Goal: Obtain resource: Download file/media

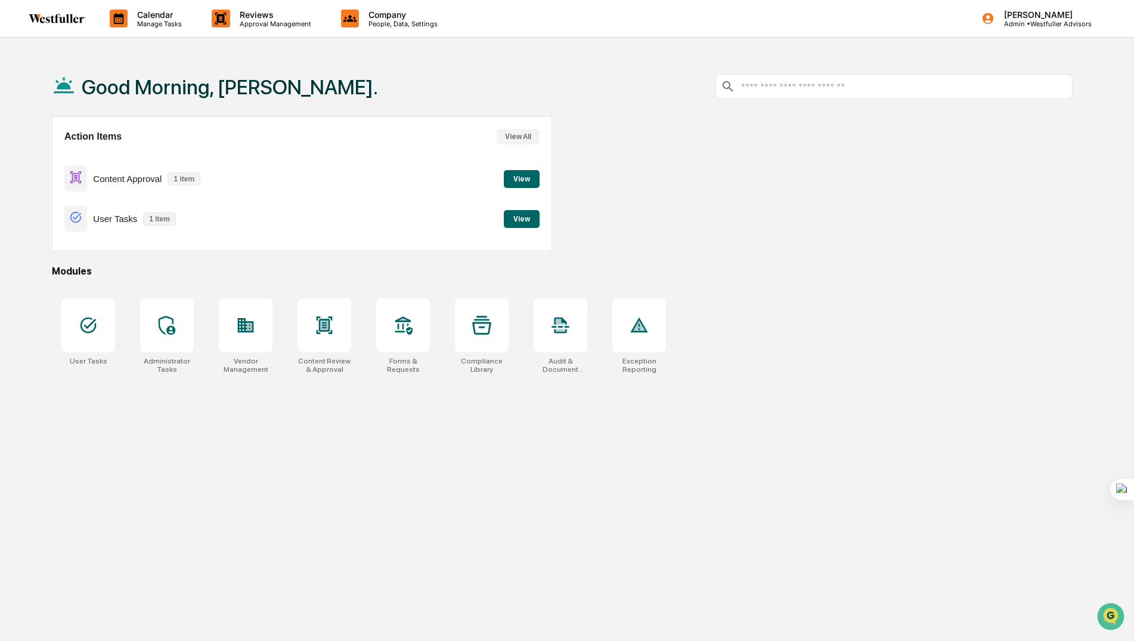
click at [513, 174] on button "View" at bounding box center [522, 179] width 36 height 18
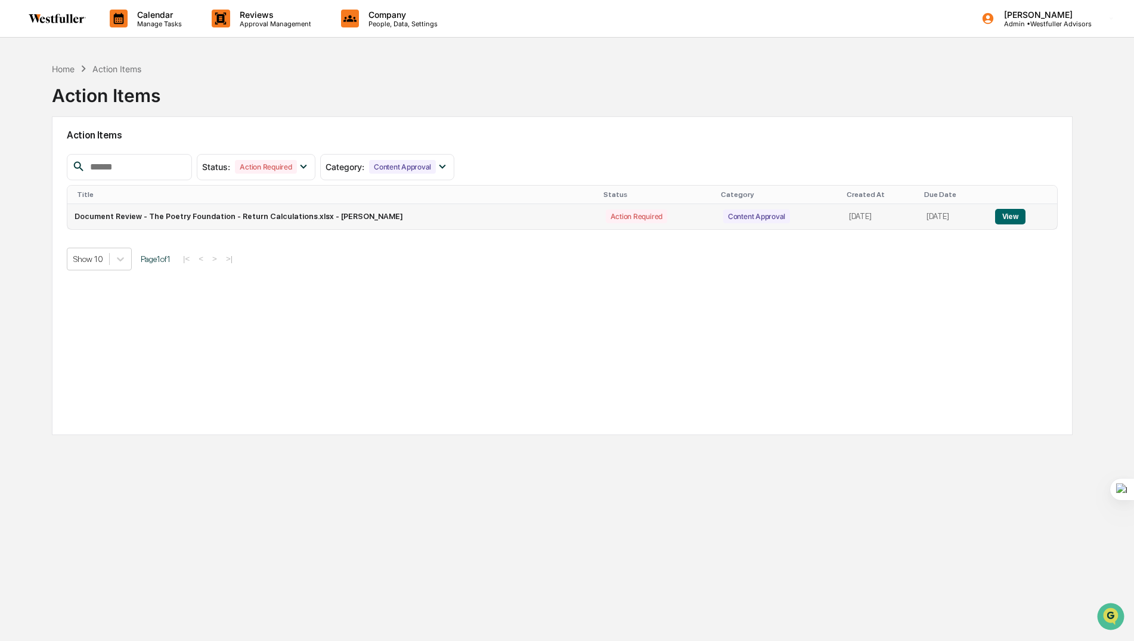
click at [1015, 215] on button "View" at bounding box center [1010, 217] width 30 height 16
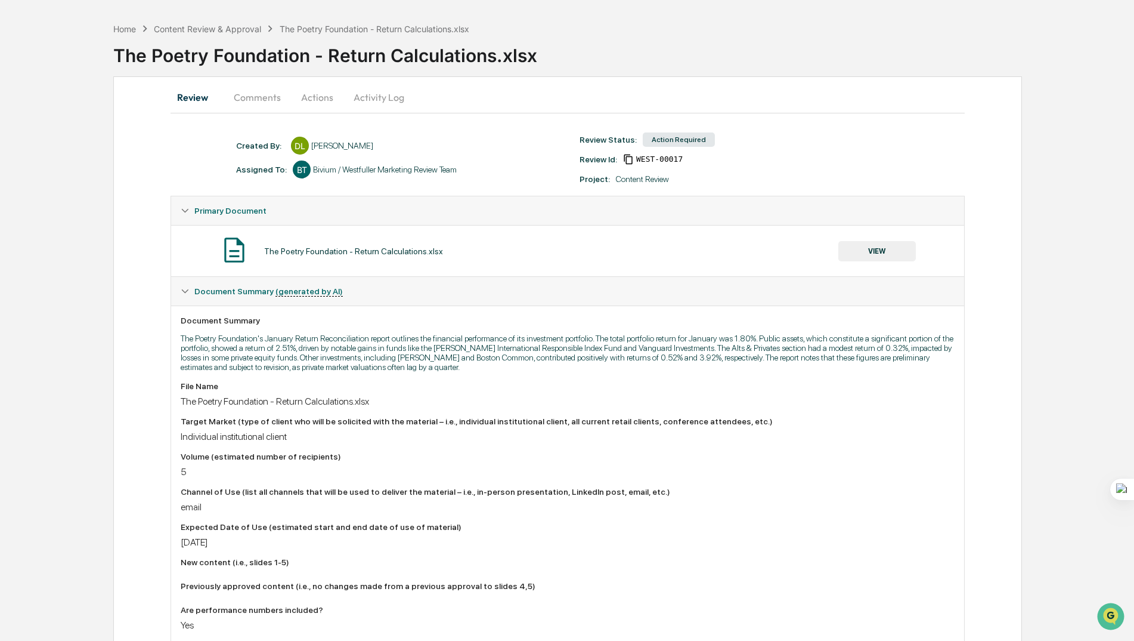
scroll to position [60, 0]
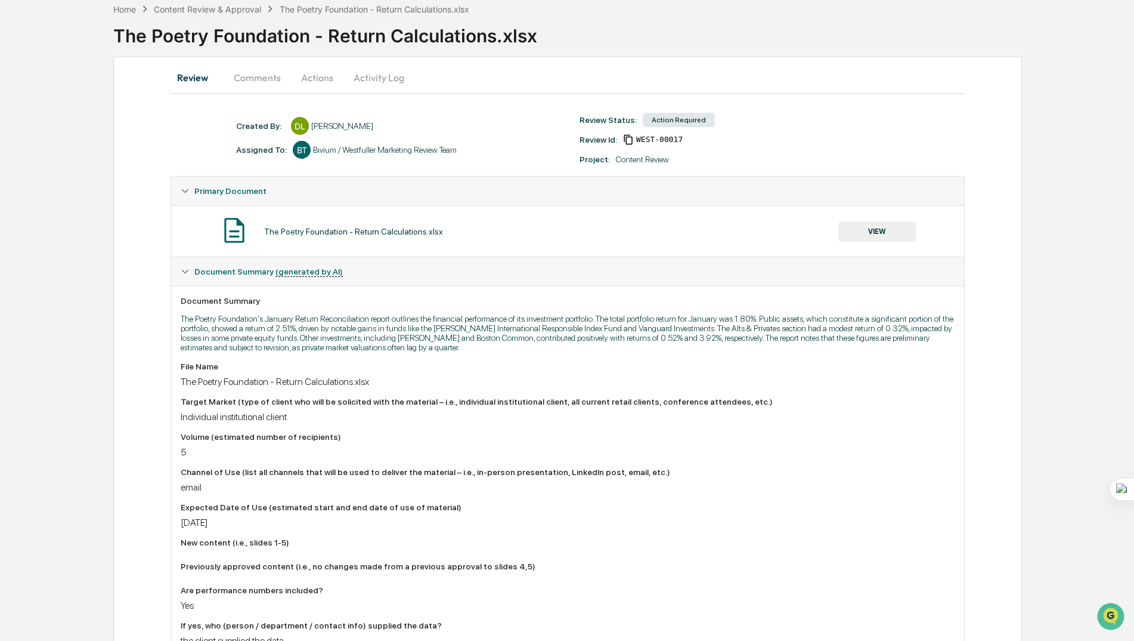
click at [891, 240] on button "VIEW" at bounding box center [878, 231] width 78 height 20
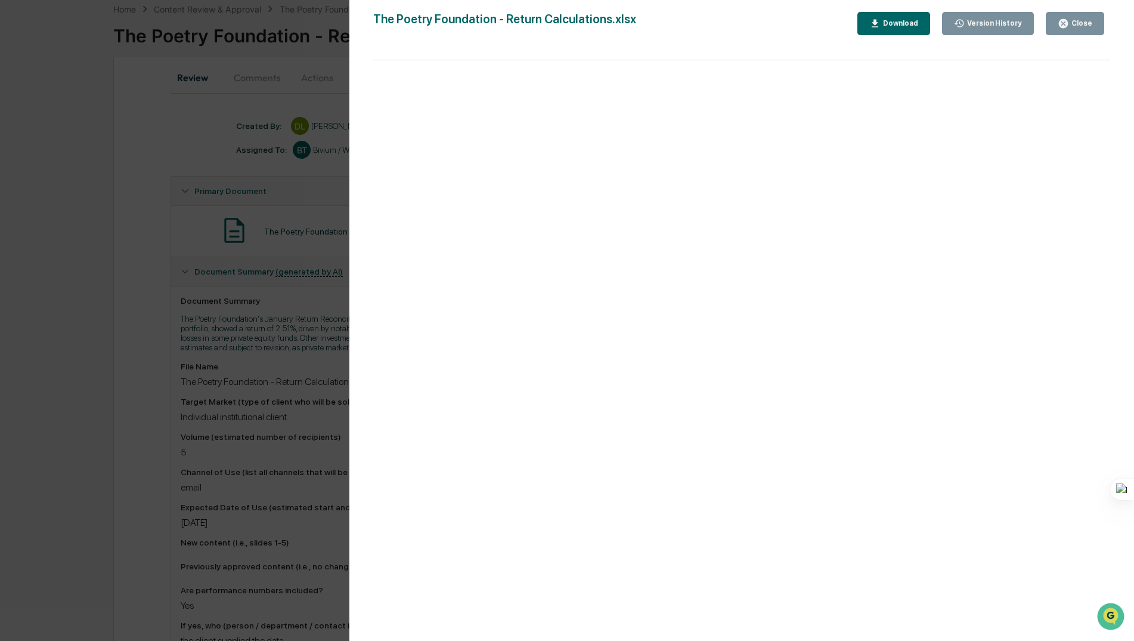
click at [904, 18] on div "Download" at bounding box center [894, 23] width 49 height 11
click at [209, 160] on div "Version History [DATE] 03:05 AM [PERSON_NAME] The Poetry Foundation - Return Ca…" at bounding box center [567, 320] width 1134 height 641
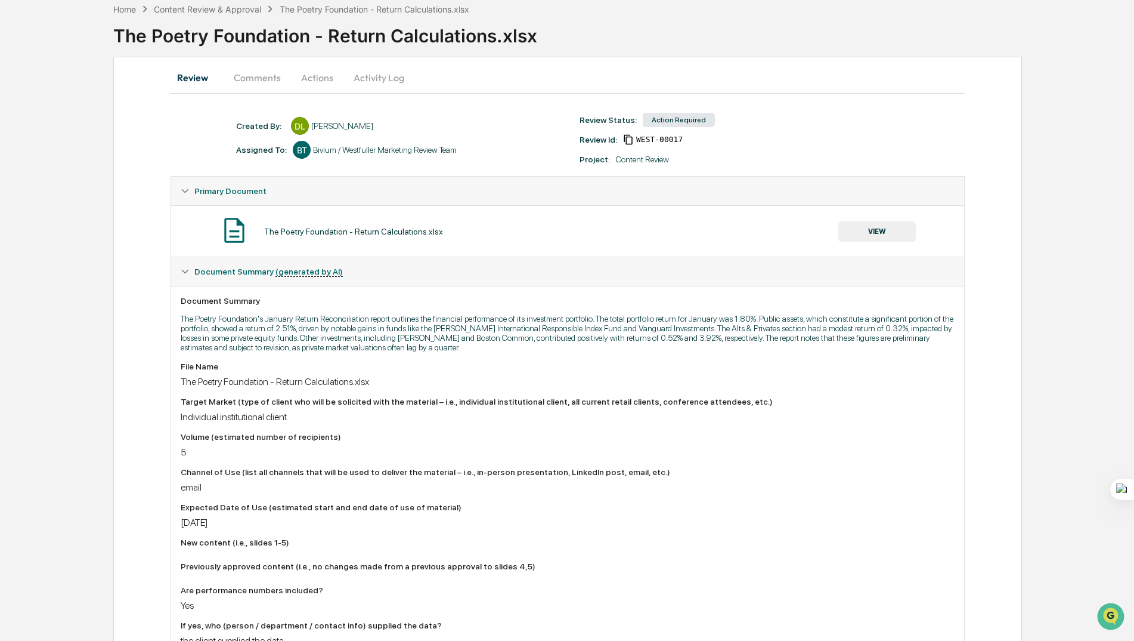
click at [261, 73] on button "Comments" at bounding box center [257, 77] width 66 height 29
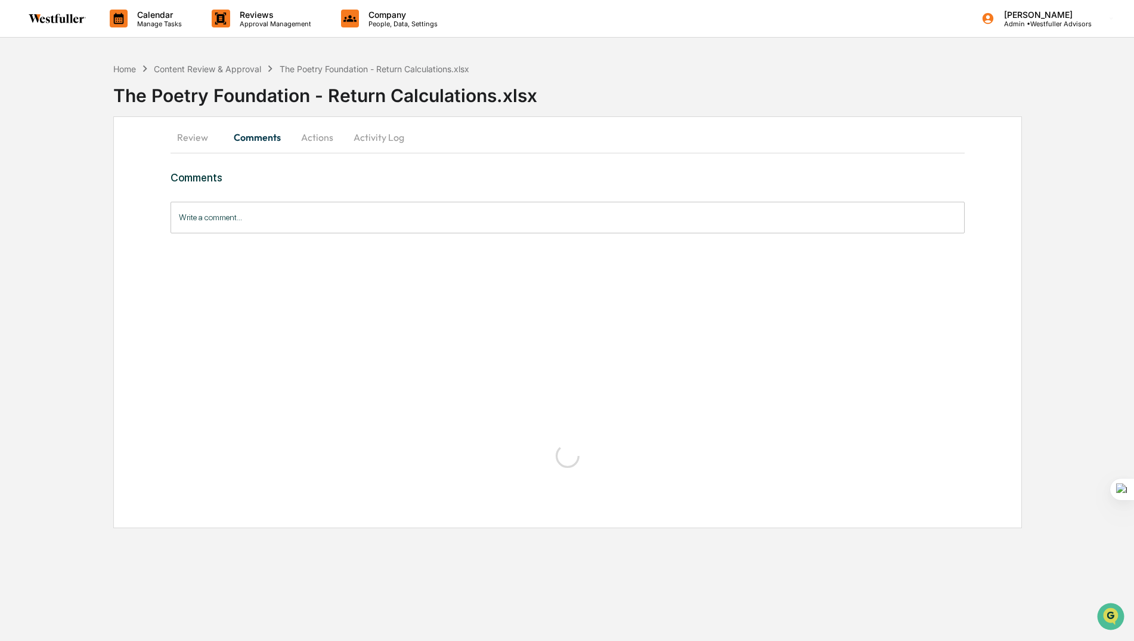
scroll to position [0, 0]
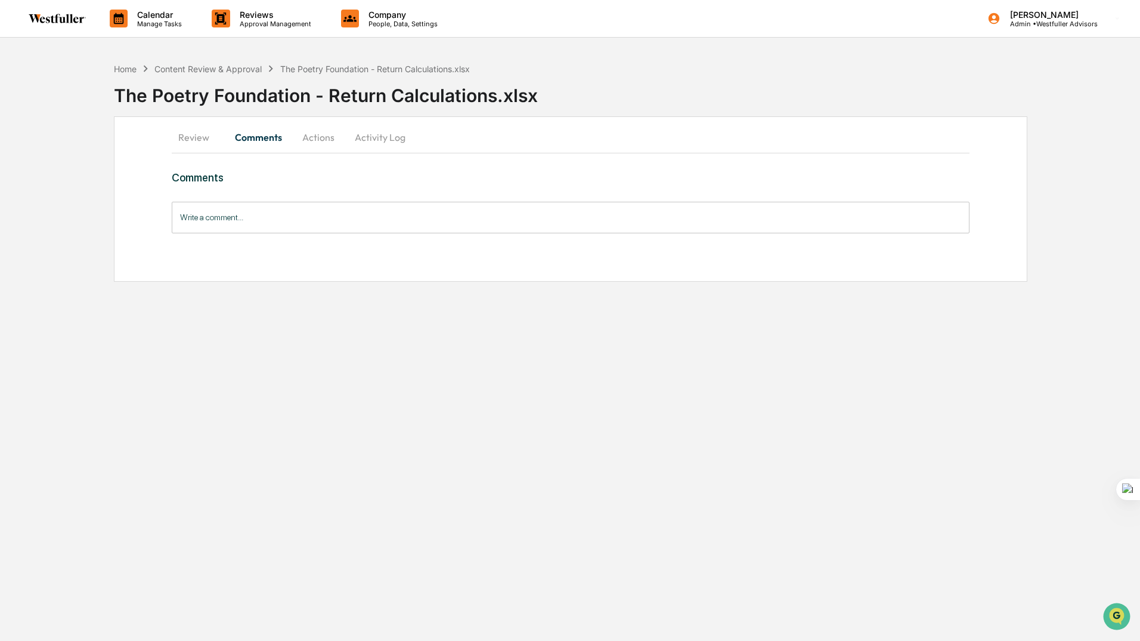
click at [203, 137] on button "Review" at bounding box center [199, 137] width 54 height 29
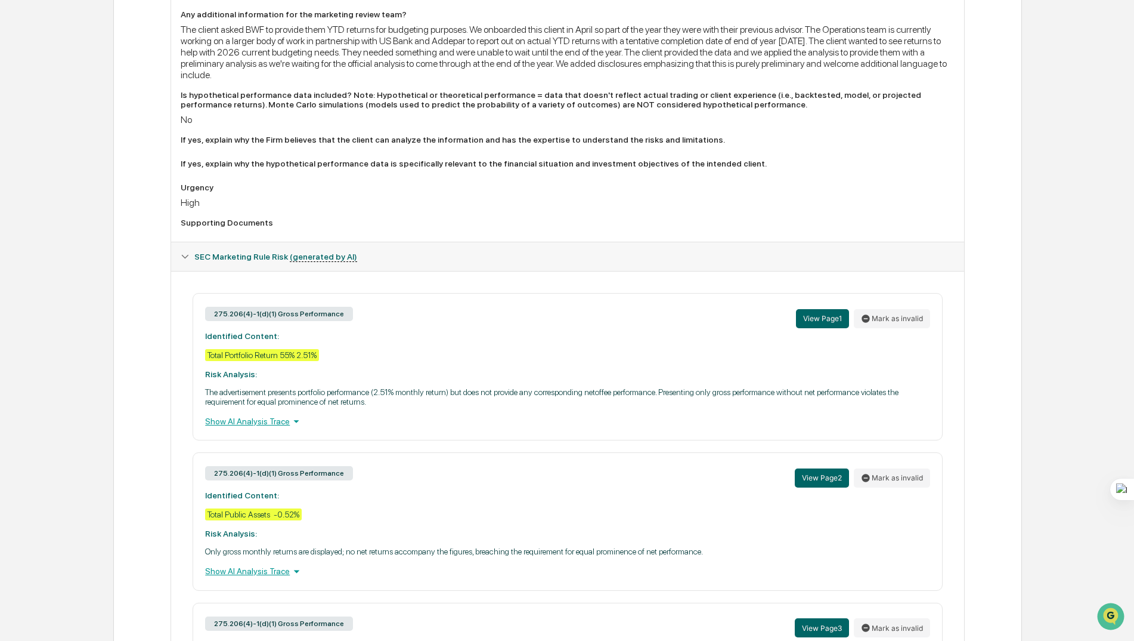
scroll to position [716, 0]
